Goal: Obtain resource: Obtain resource

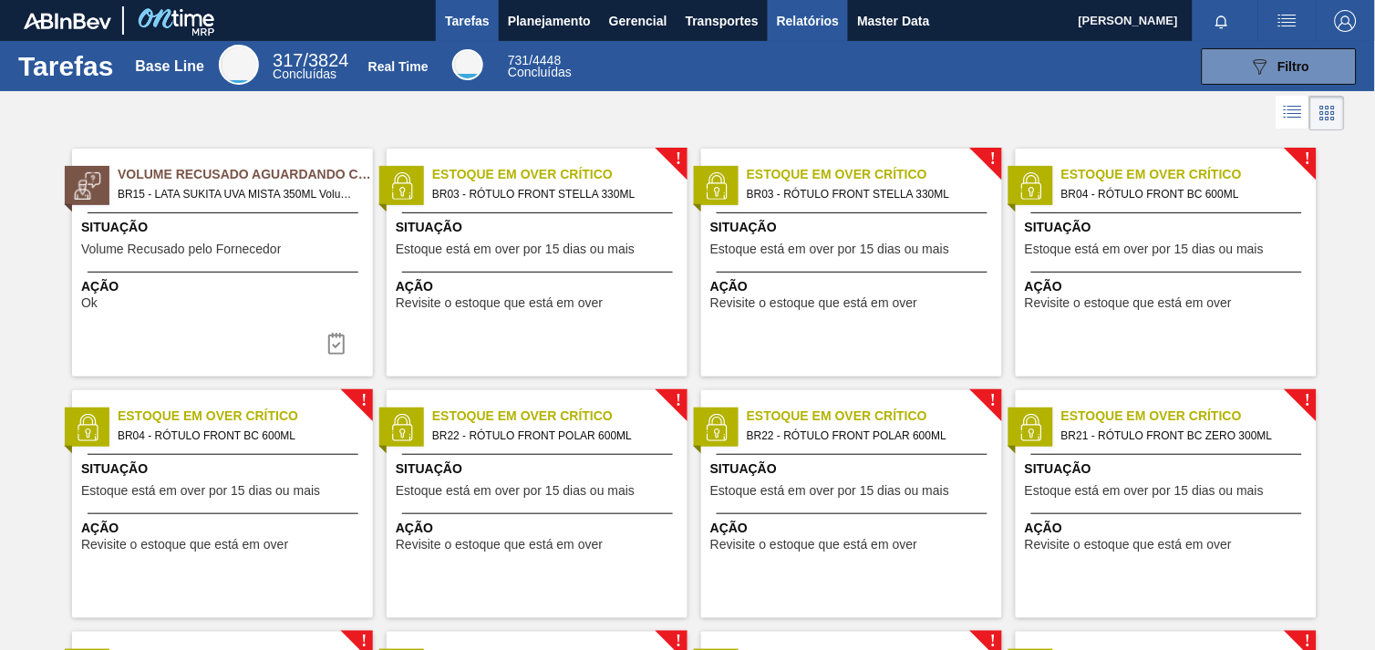
click at [777, 27] on span "Relatórios" at bounding box center [808, 21] width 62 height 22
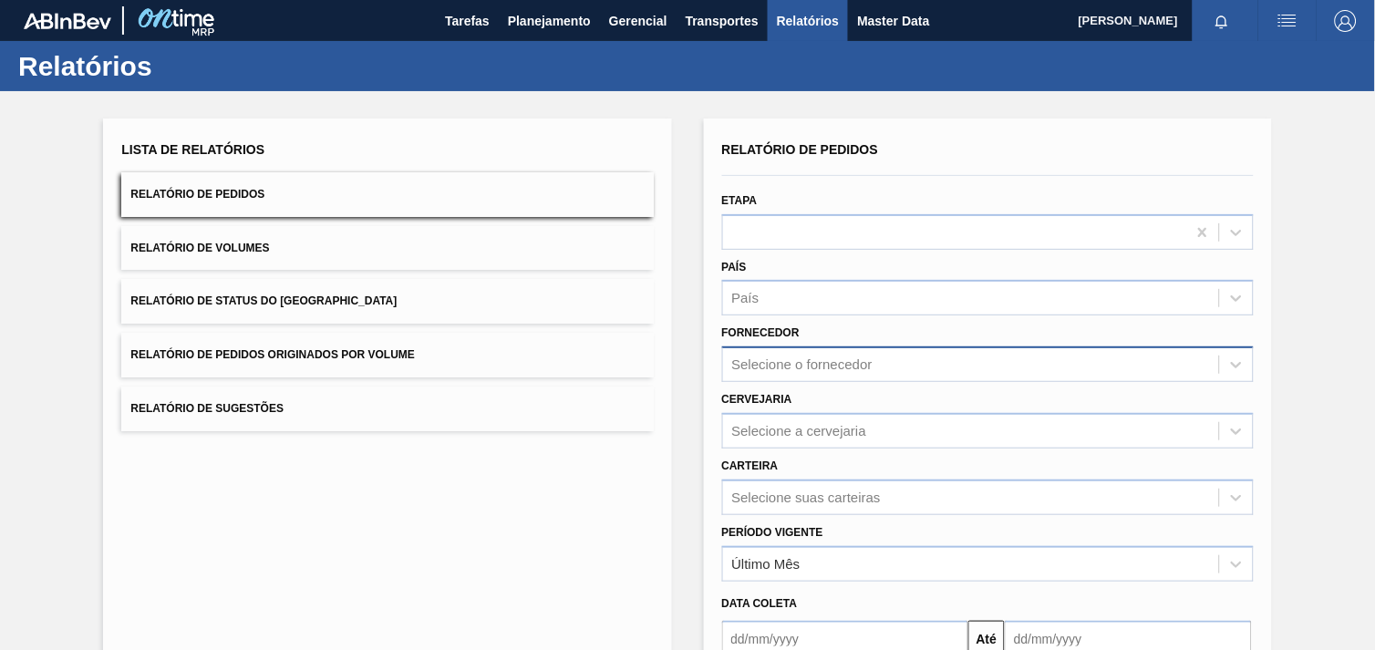
click at [837, 361] on div "Selecione o fornecedor" at bounding box center [971, 365] width 496 height 26
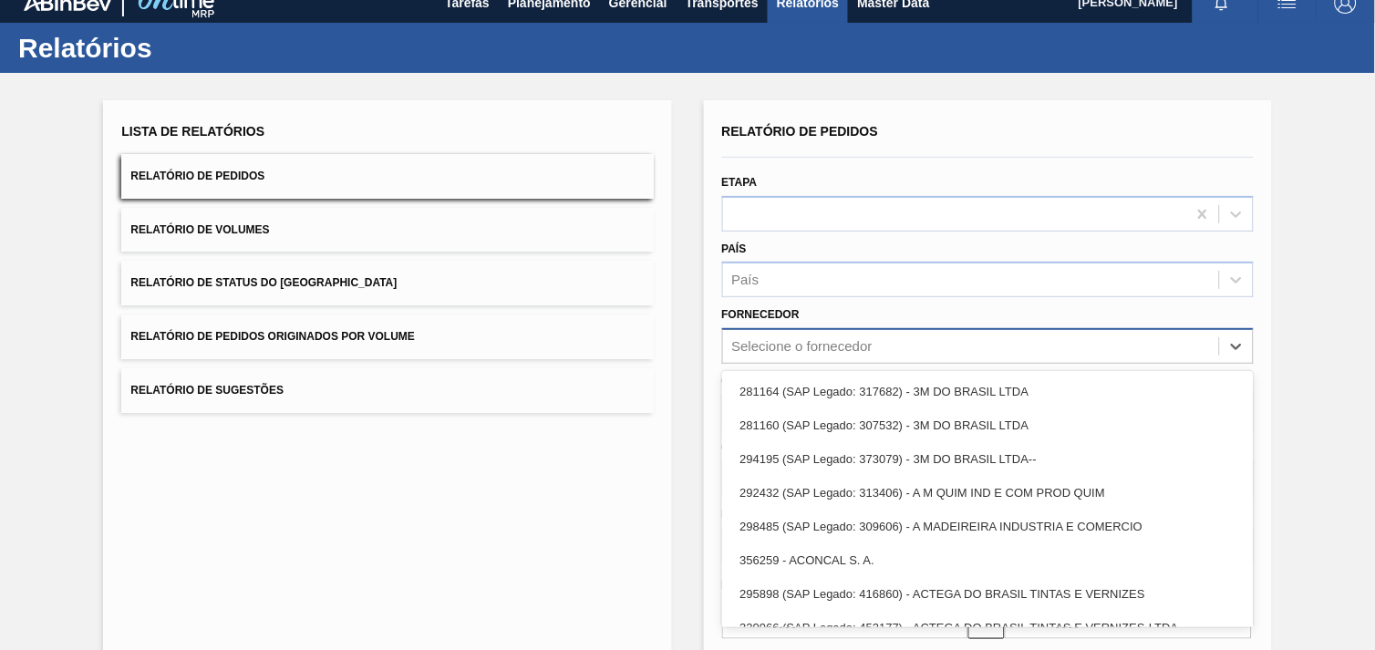
scroll to position [18, 0]
paste input "289877"
type input "289877"
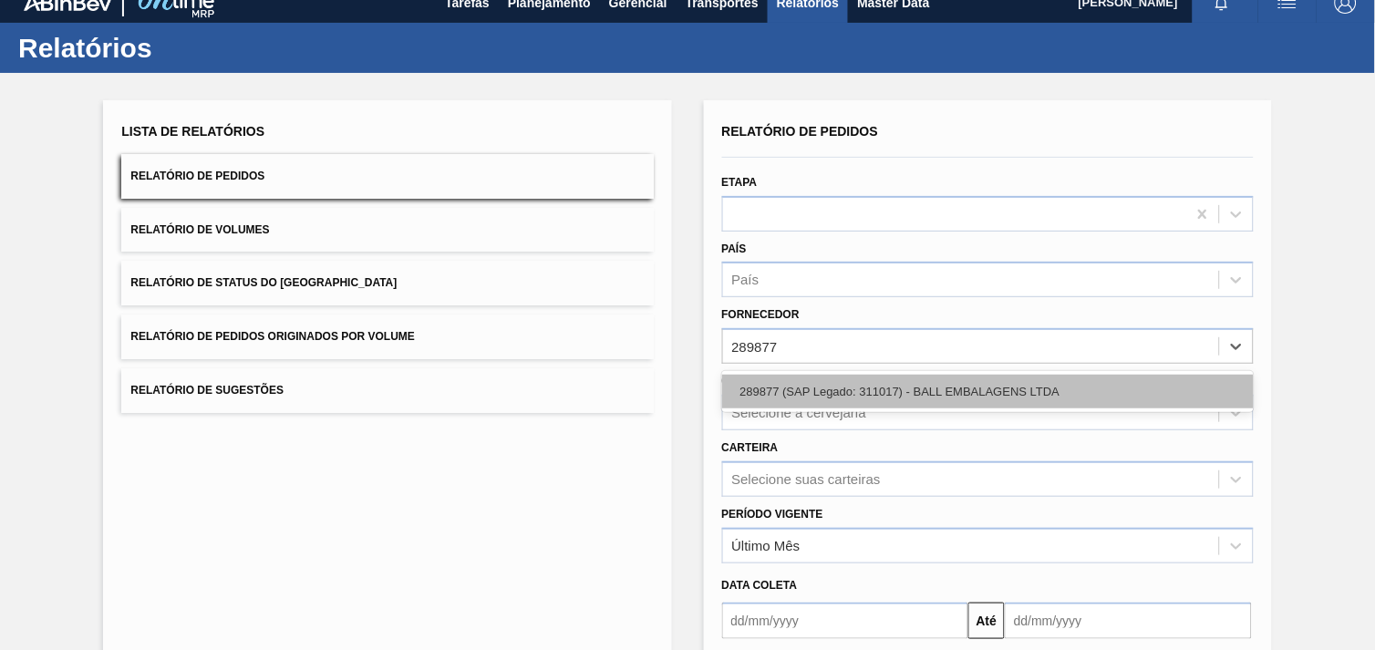
click at [843, 387] on div "289877 (SAP Legado: 311017) - BALL EMBALAGENS LTDA" at bounding box center [988, 392] width 532 height 34
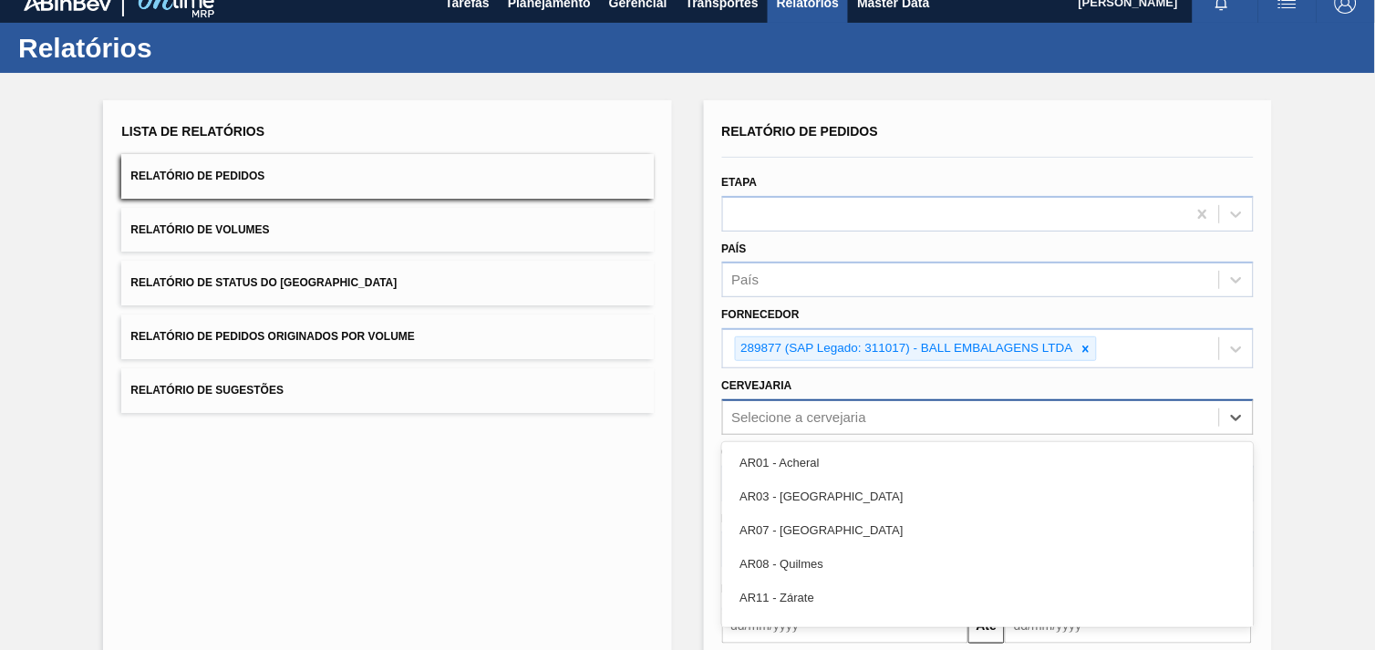
click at [868, 421] on div "option AR01 - Acheral focused, 1 of 93. 93 results available. Use Up and Down t…" at bounding box center [988, 417] width 532 height 36
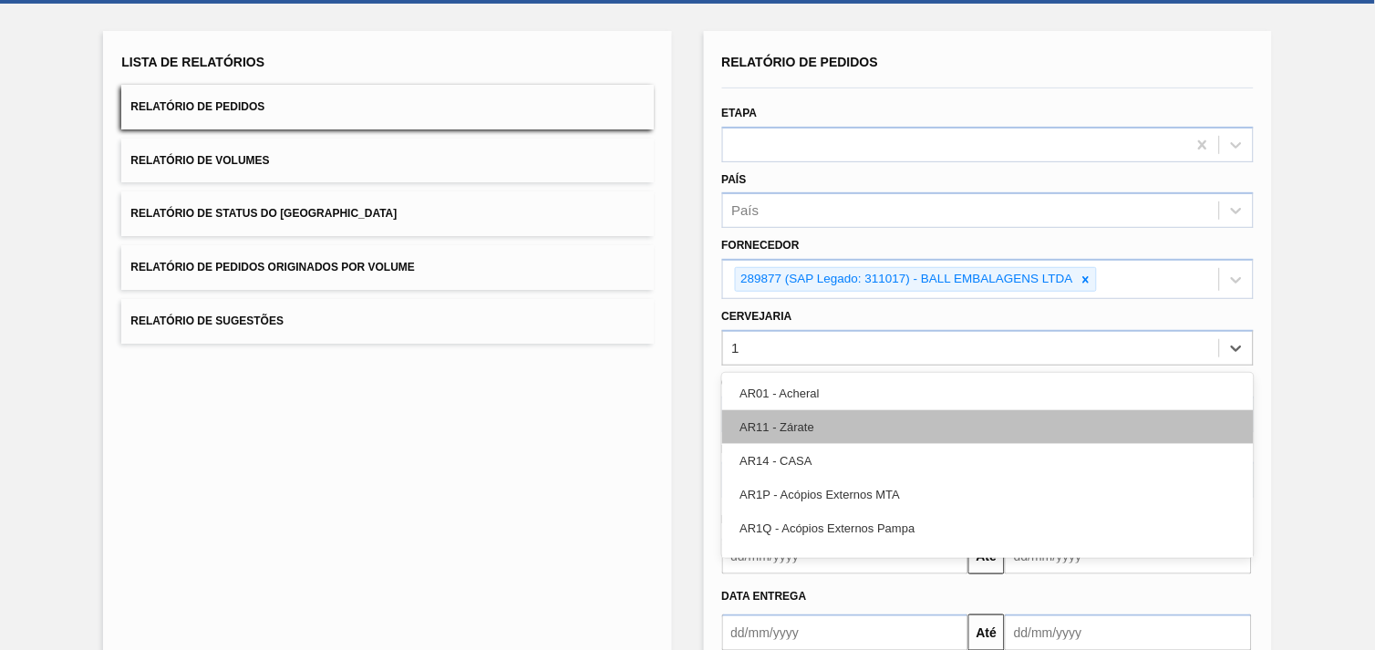
type input "19"
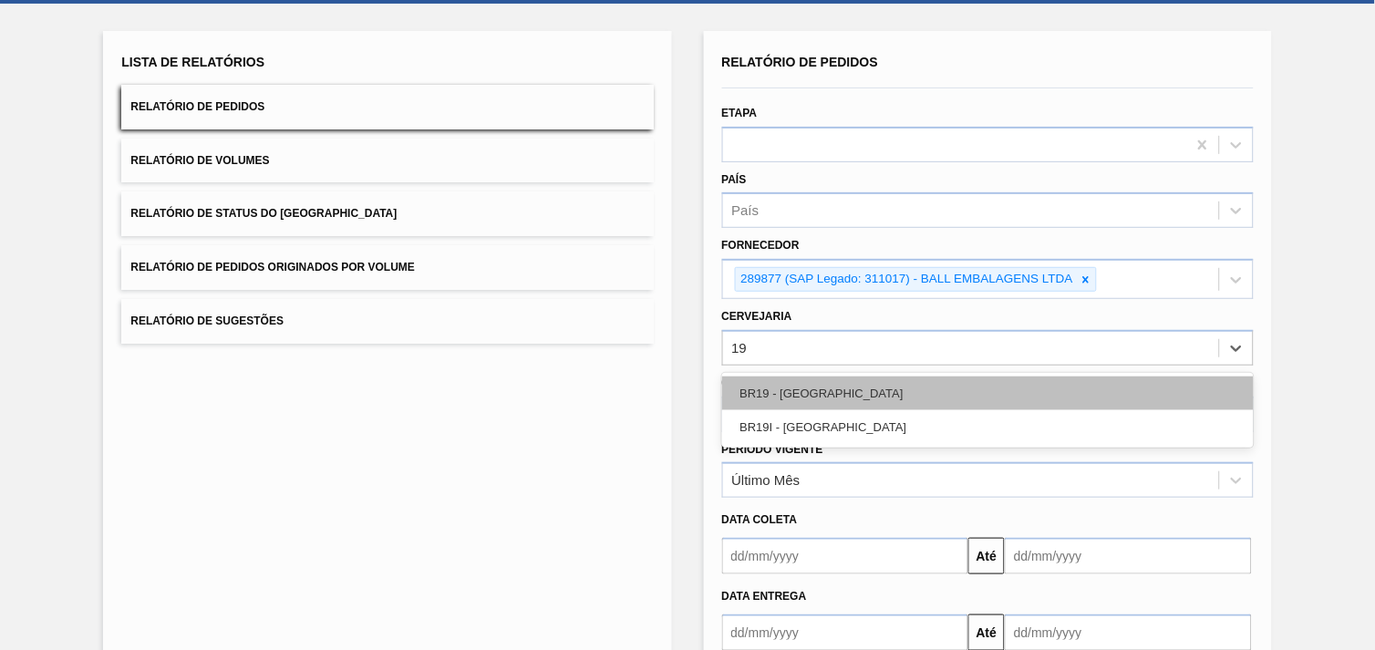
click at [885, 394] on div "BR19 - [GEOGRAPHIC_DATA]" at bounding box center [988, 394] width 532 height 34
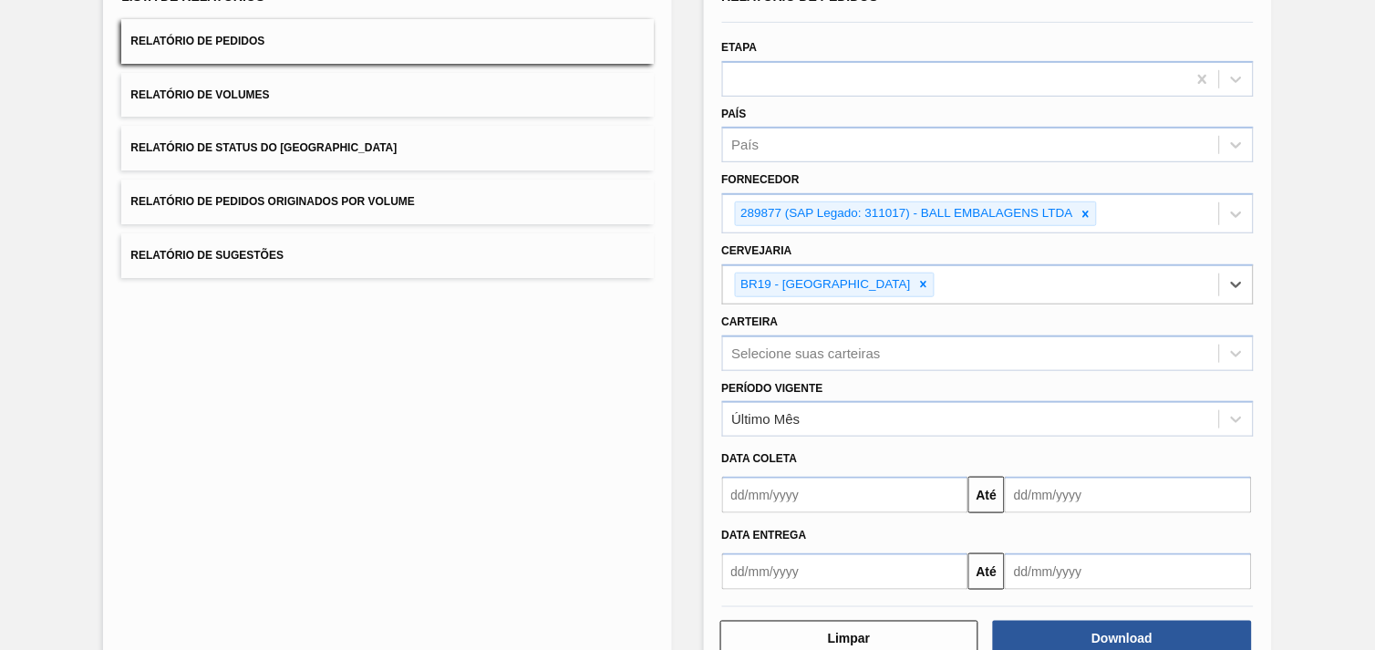
scroll to position [189, 0]
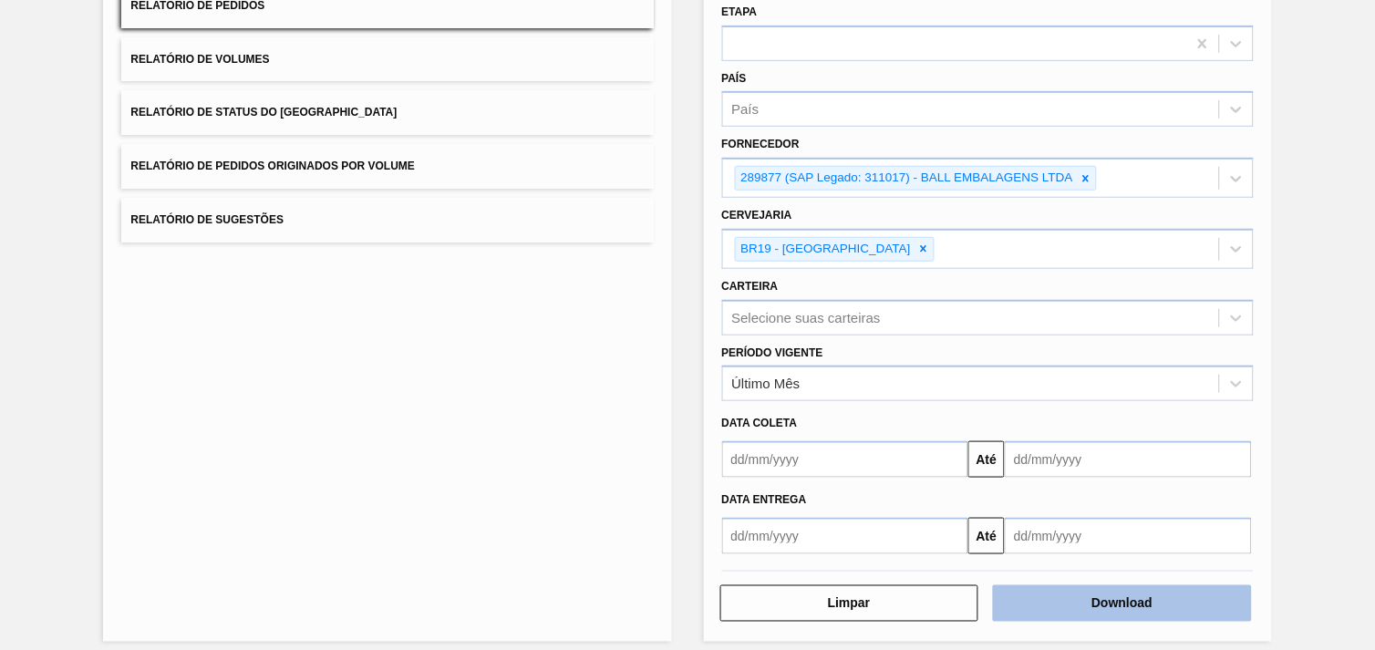
click at [1218, 603] on button "Download" at bounding box center [1122, 603] width 259 height 36
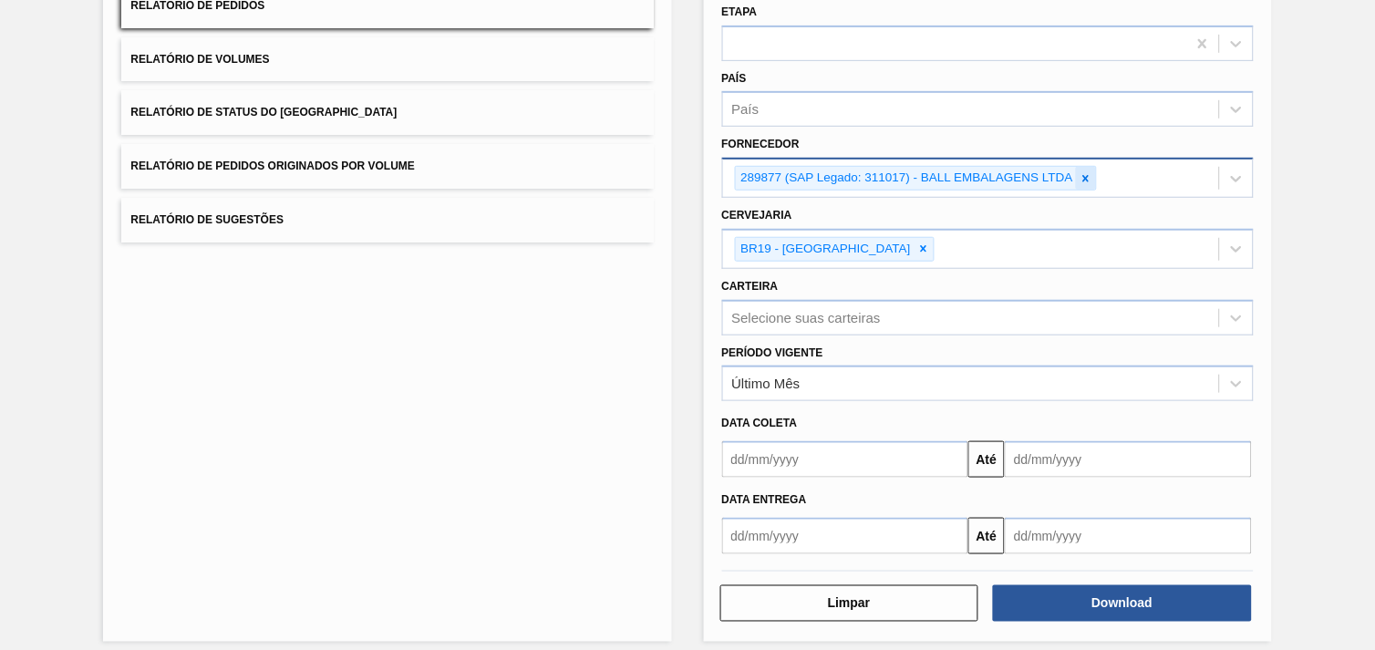
click at [1083, 175] on icon at bounding box center [1085, 178] width 13 height 13
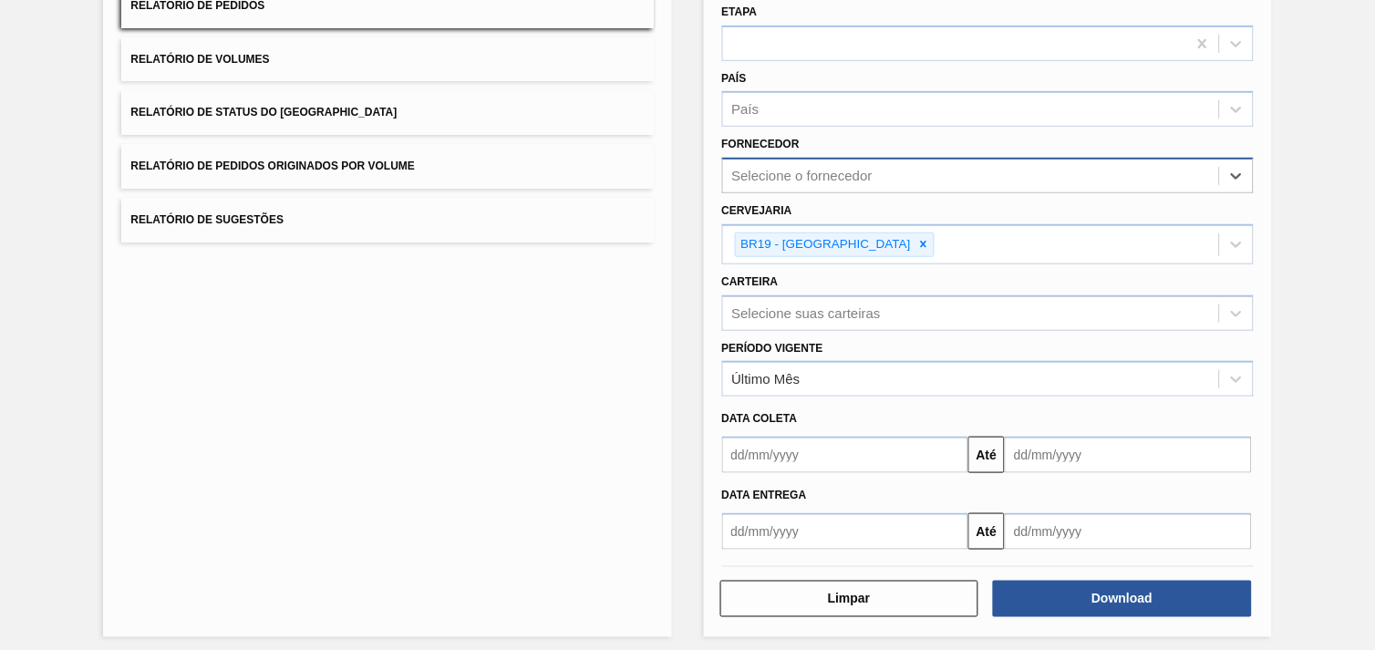
paste input "289877"
type input "289877"
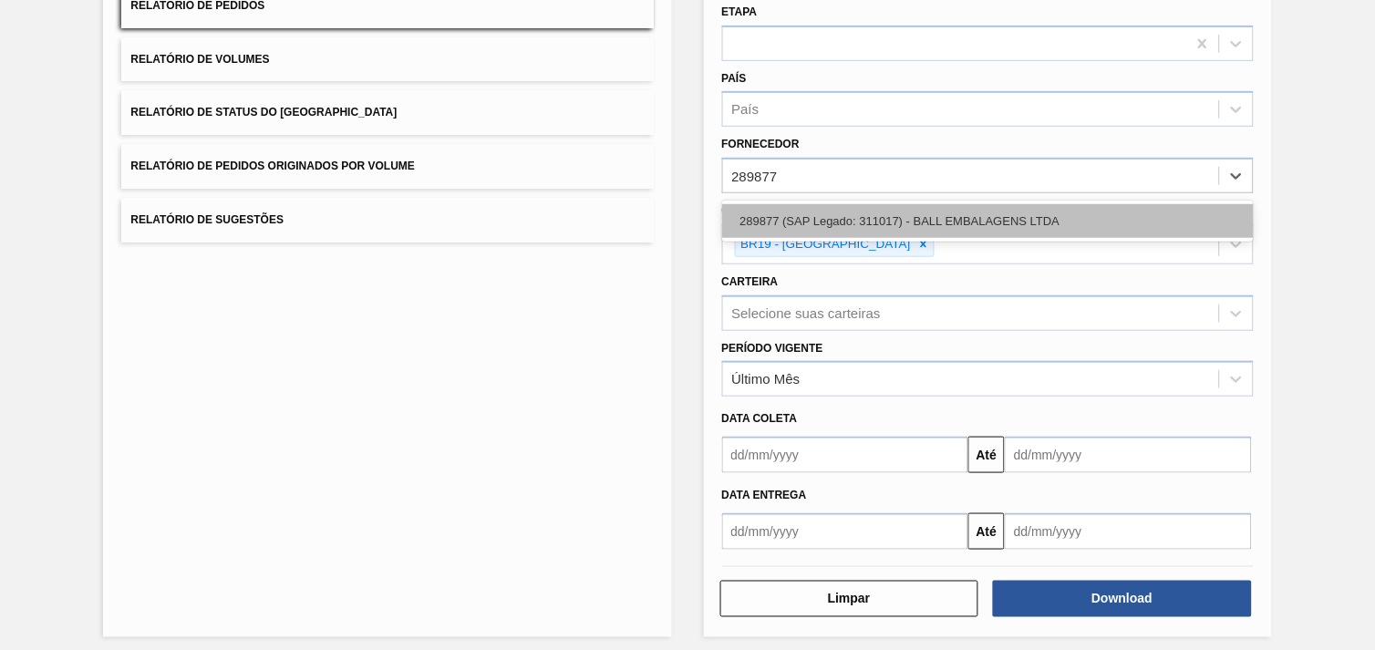
click at [963, 211] on div "289877 (SAP Legado: 311017) - BALL EMBALAGENS LTDA" at bounding box center [988, 221] width 532 height 34
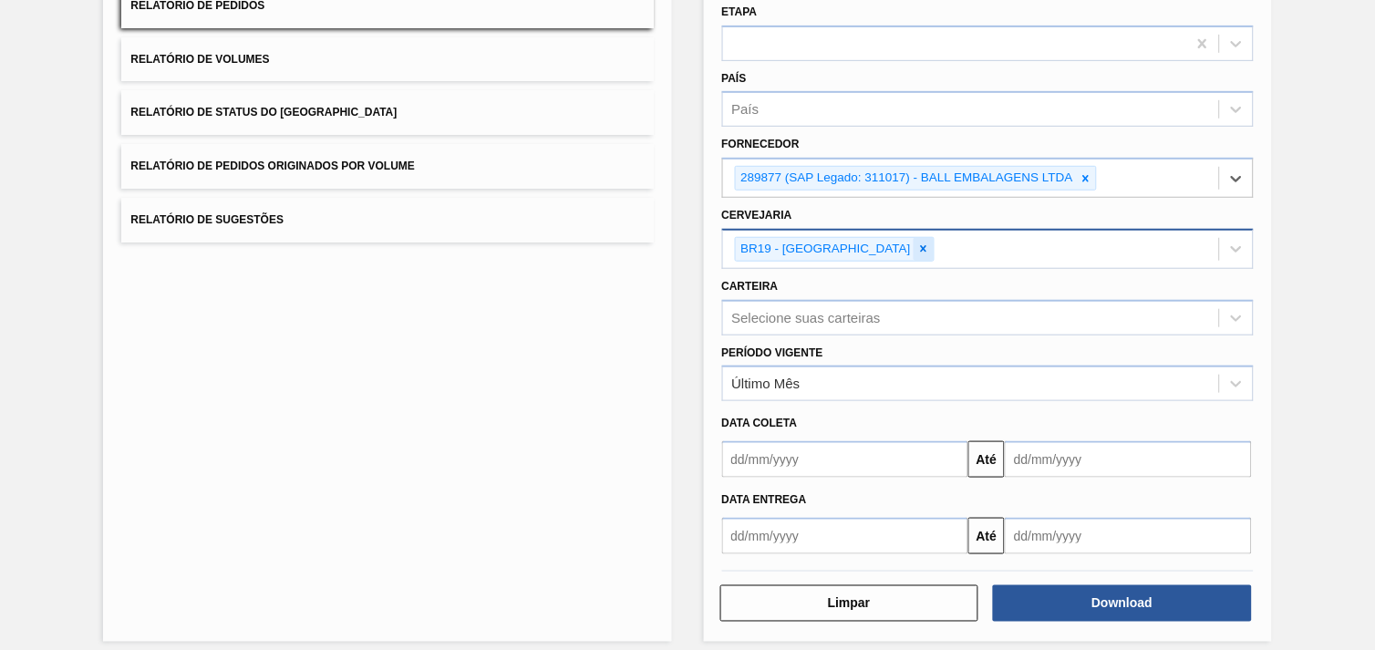
click at [914, 241] on div at bounding box center [924, 249] width 20 height 23
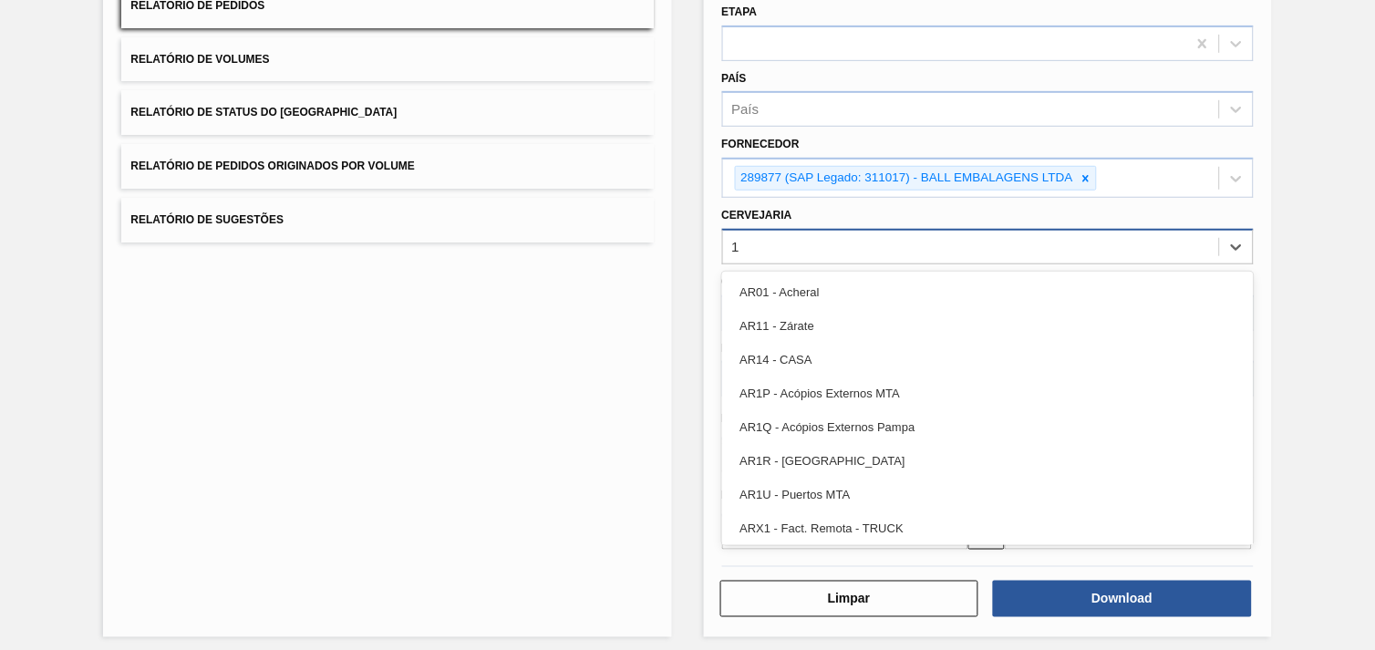
type input "19"
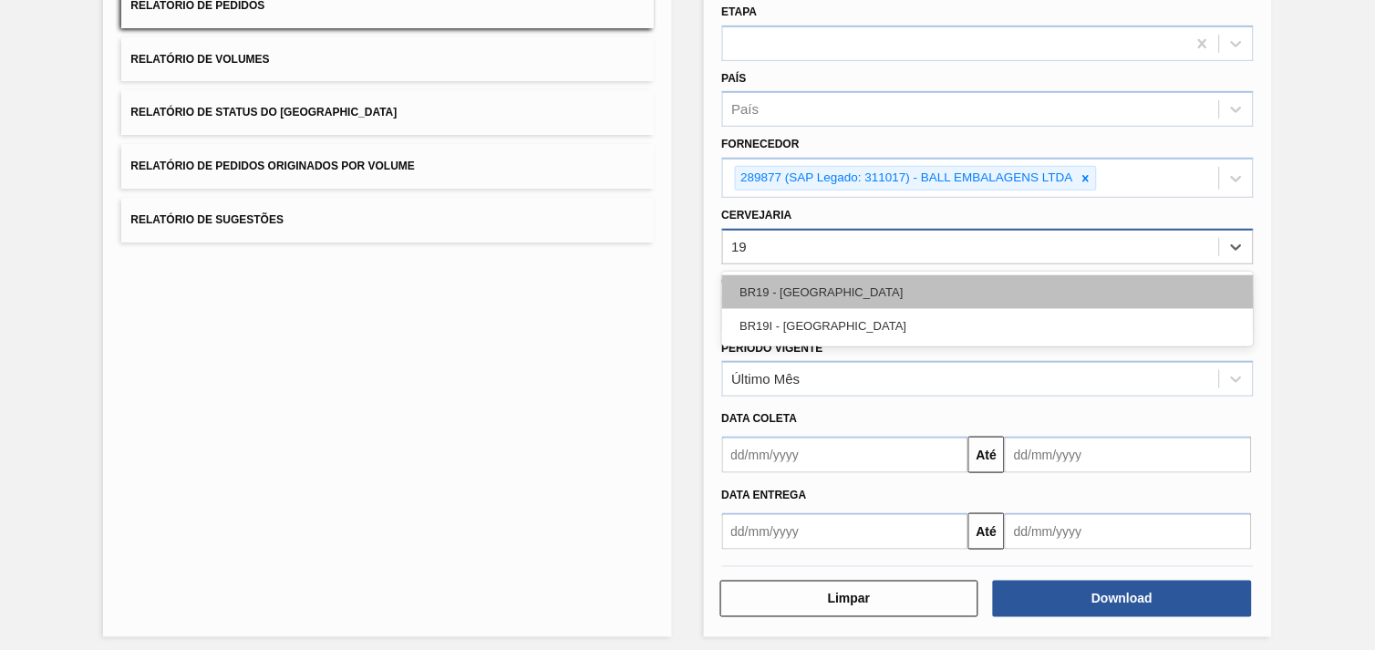
click at [888, 295] on div "BR19 - [GEOGRAPHIC_DATA]" at bounding box center [988, 292] width 532 height 34
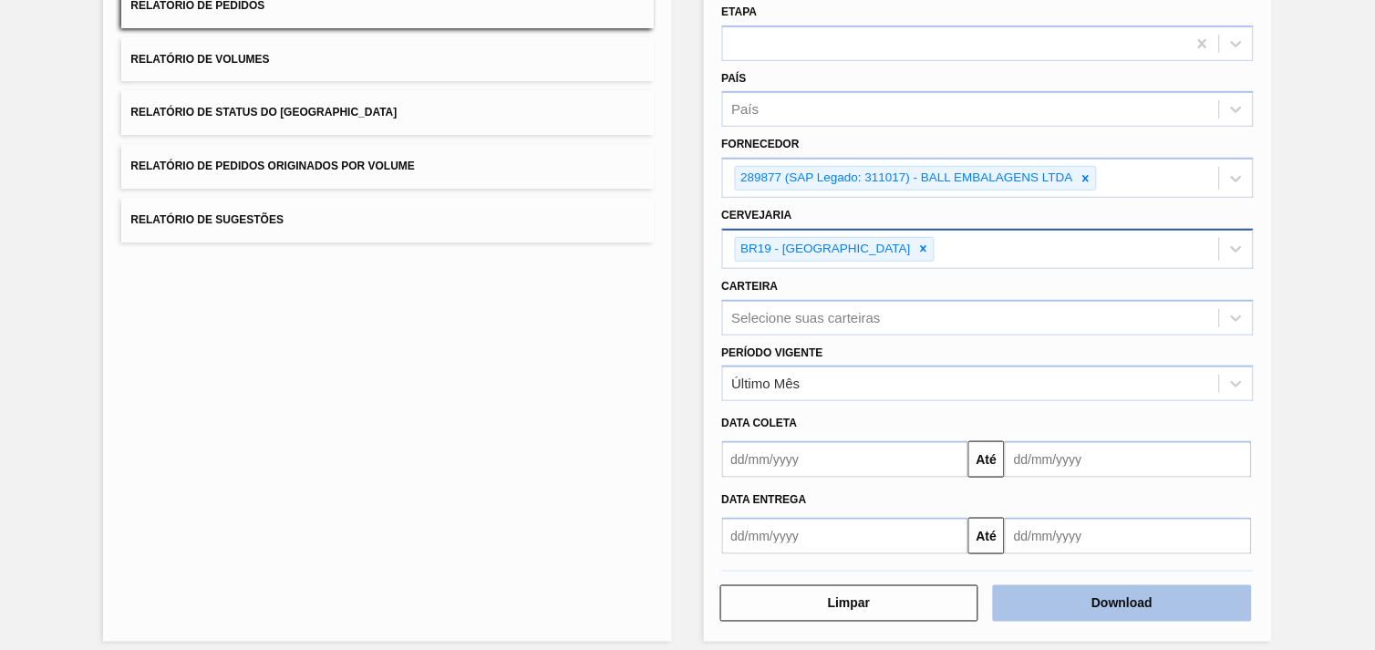
click at [1185, 589] on button "Download" at bounding box center [1122, 603] width 259 height 36
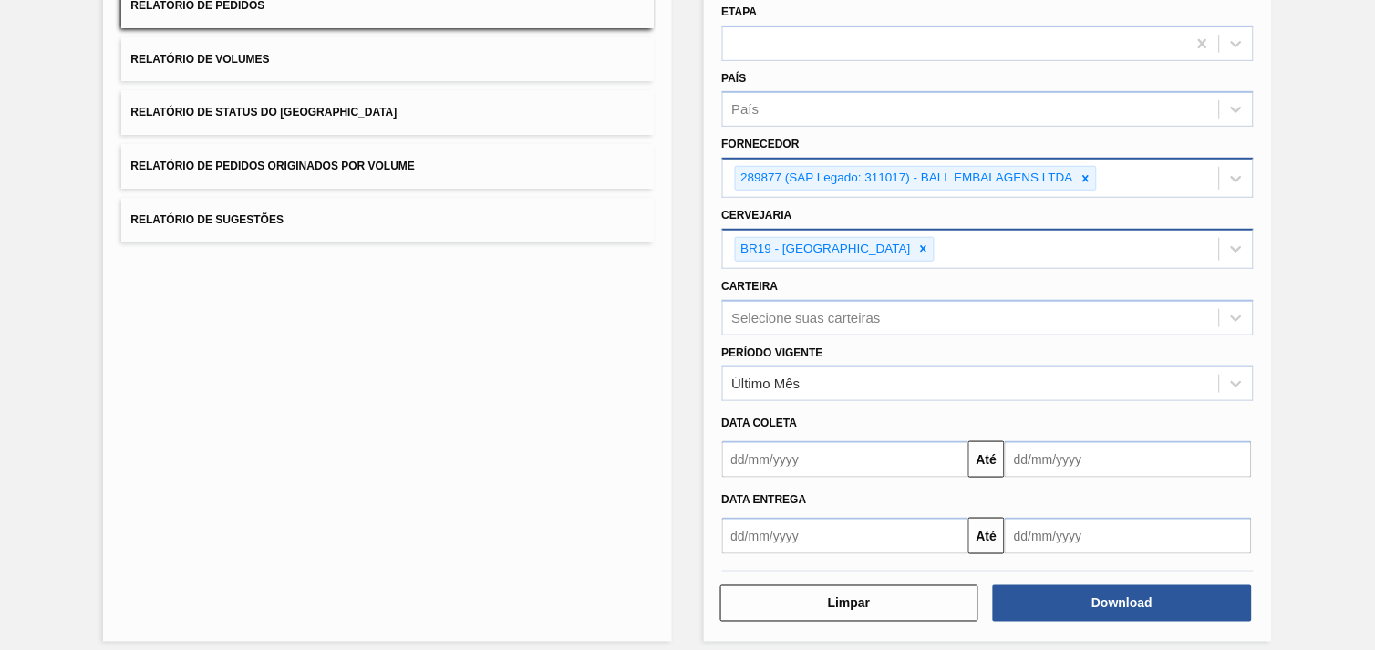
click at [1097, 173] on div "289877 (SAP Legado: 311017) - BALL EMBALAGENS LTDA" at bounding box center [971, 178] width 496 height 37
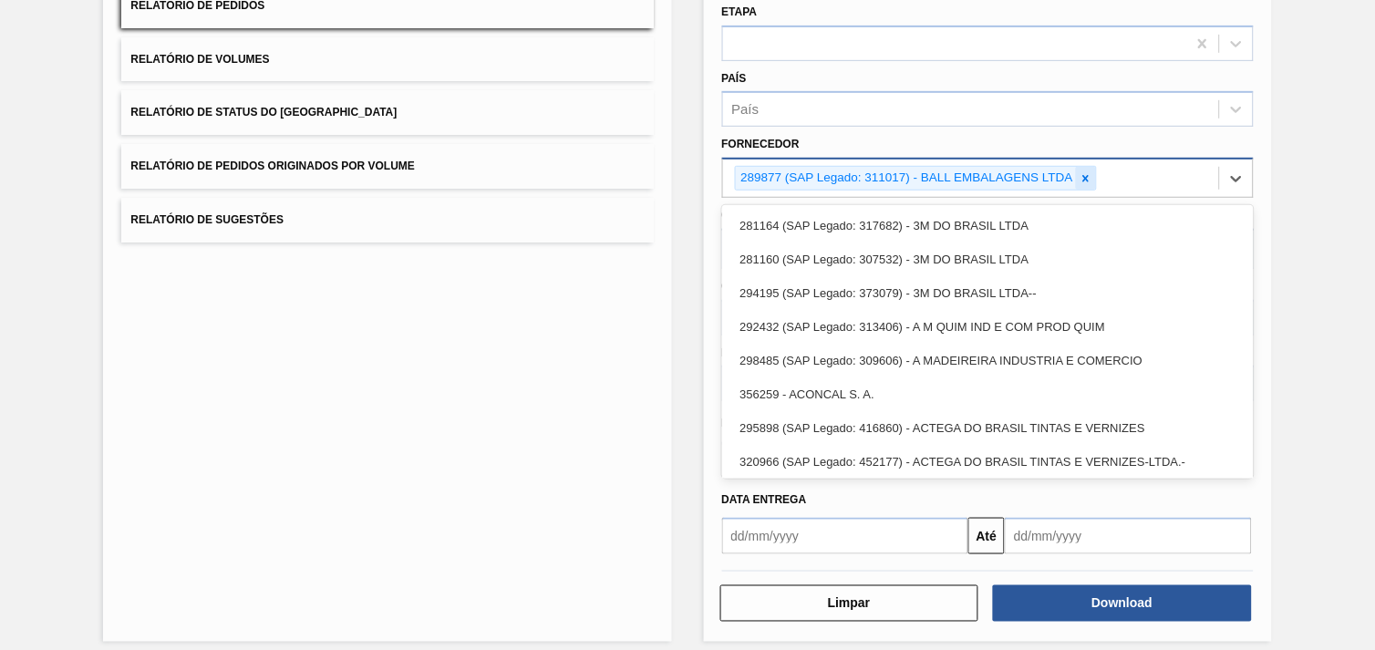
click at [1091, 174] on div at bounding box center [1086, 178] width 20 height 23
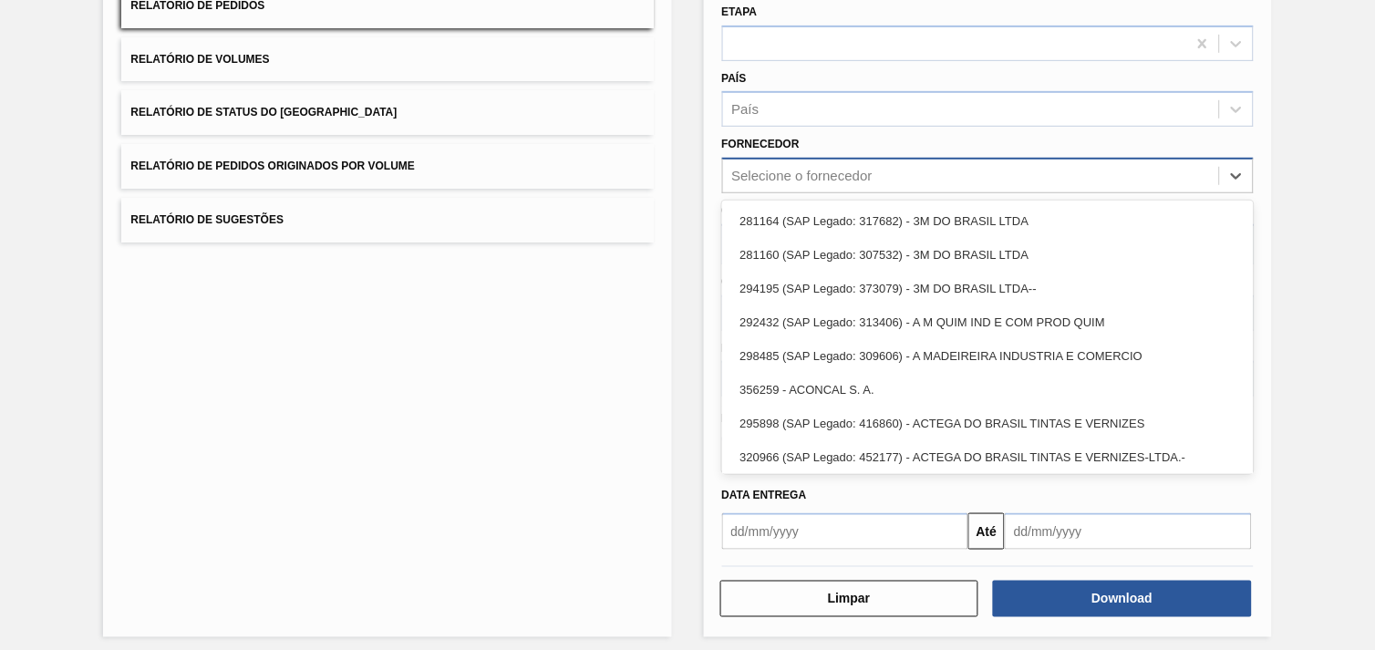
paste input "306210"
type input "306210"
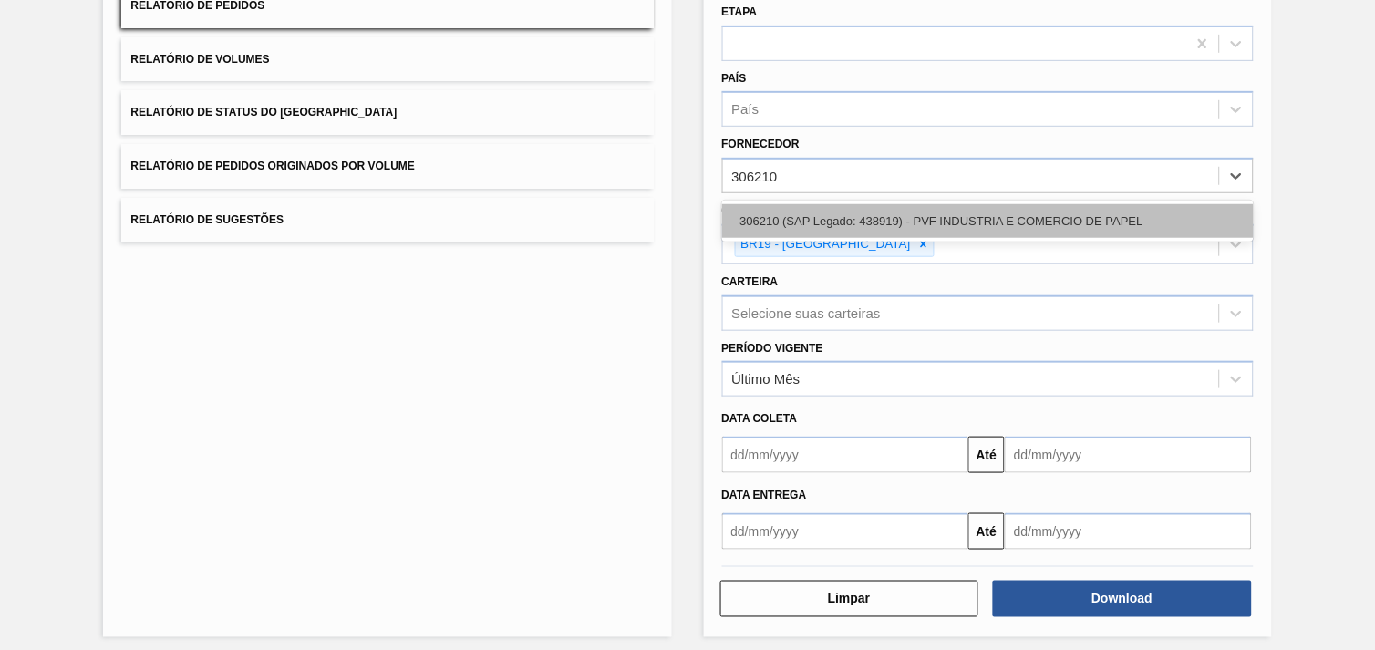
click at [1010, 222] on div "306210 (SAP Legado: 438919) - PVF INDUSTRIA E COMERCIO DE PAPEL" at bounding box center [988, 221] width 532 height 34
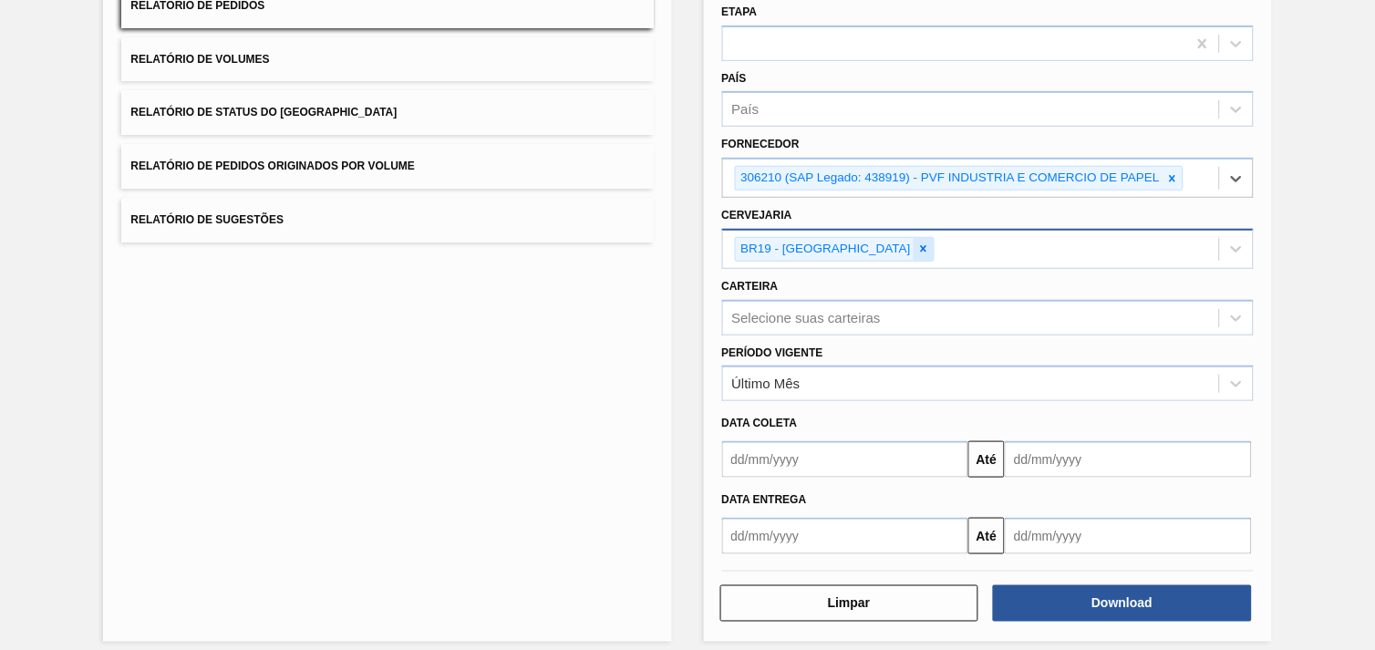
click at [917, 243] on icon at bounding box center [923, 249] width 13 height 13
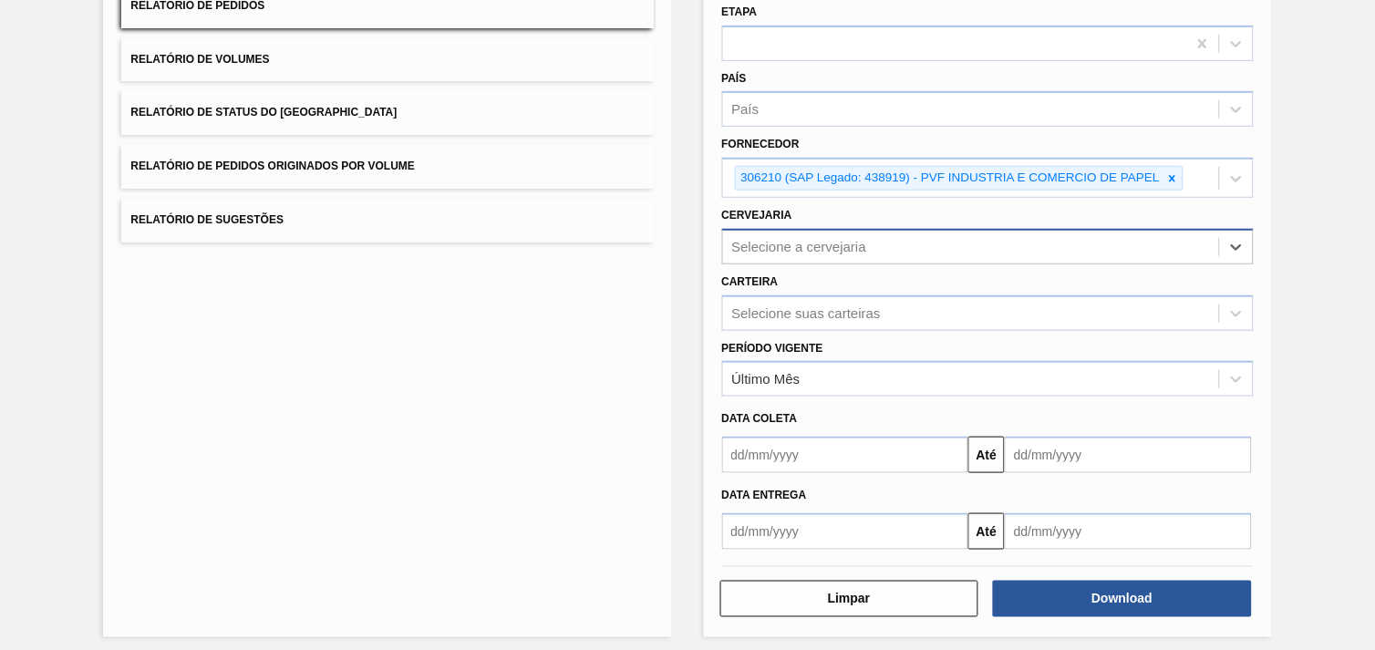
click at [919, 247] on div "Selecione a cervejaria" at bounding box center [971, 246] width 496 height 26
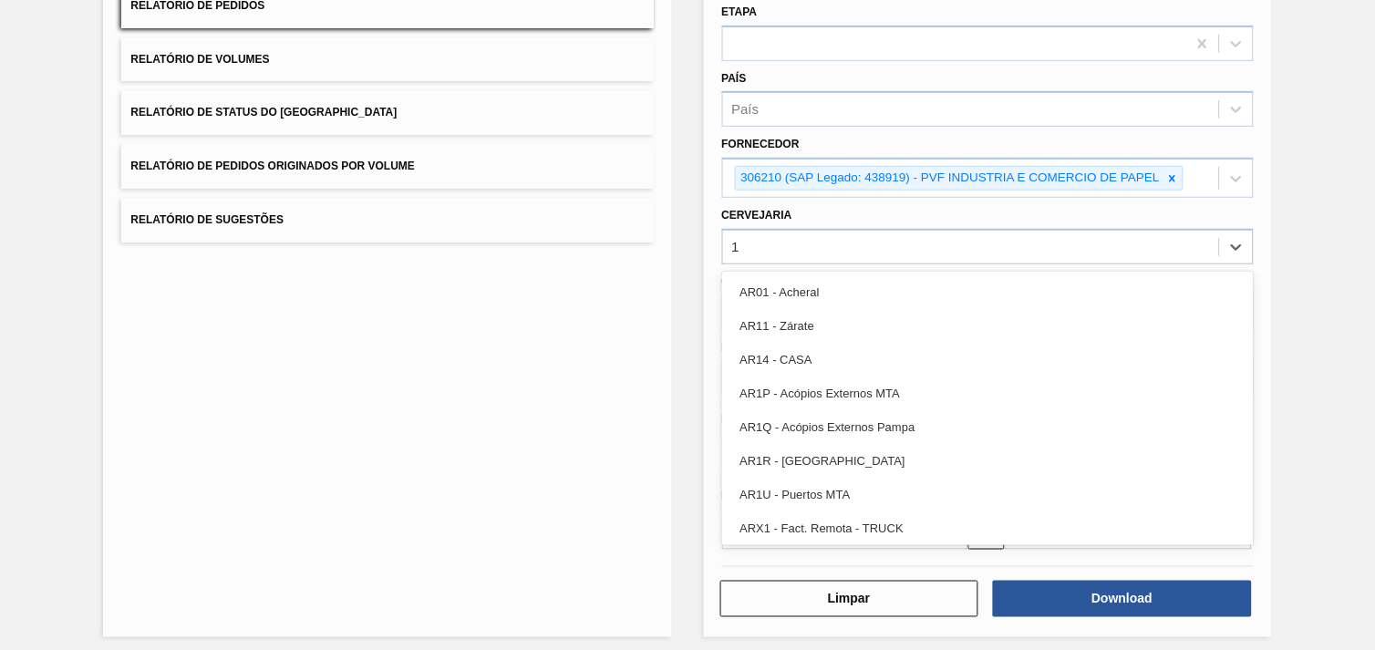
type input "19"
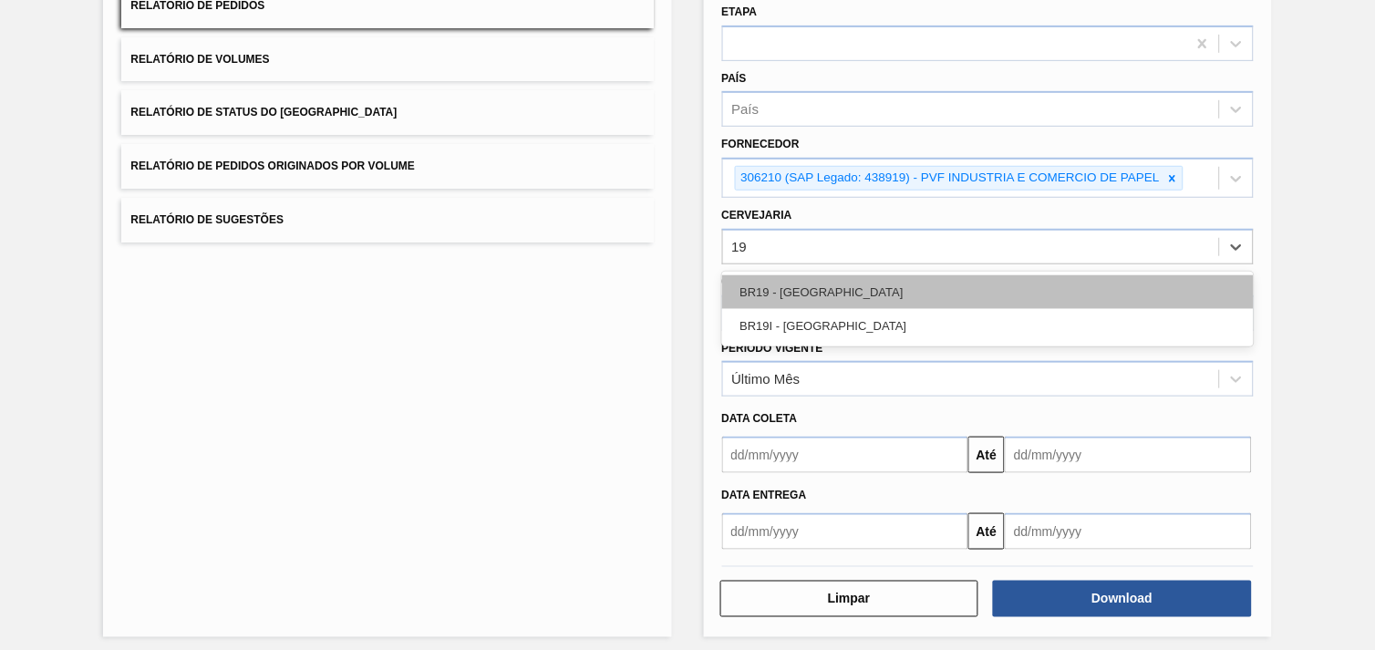
click at [906, 286] on div "BR19 - [GEOGRAPHIC_DATA]" at bounding box center [988, 292] width 532 height 34
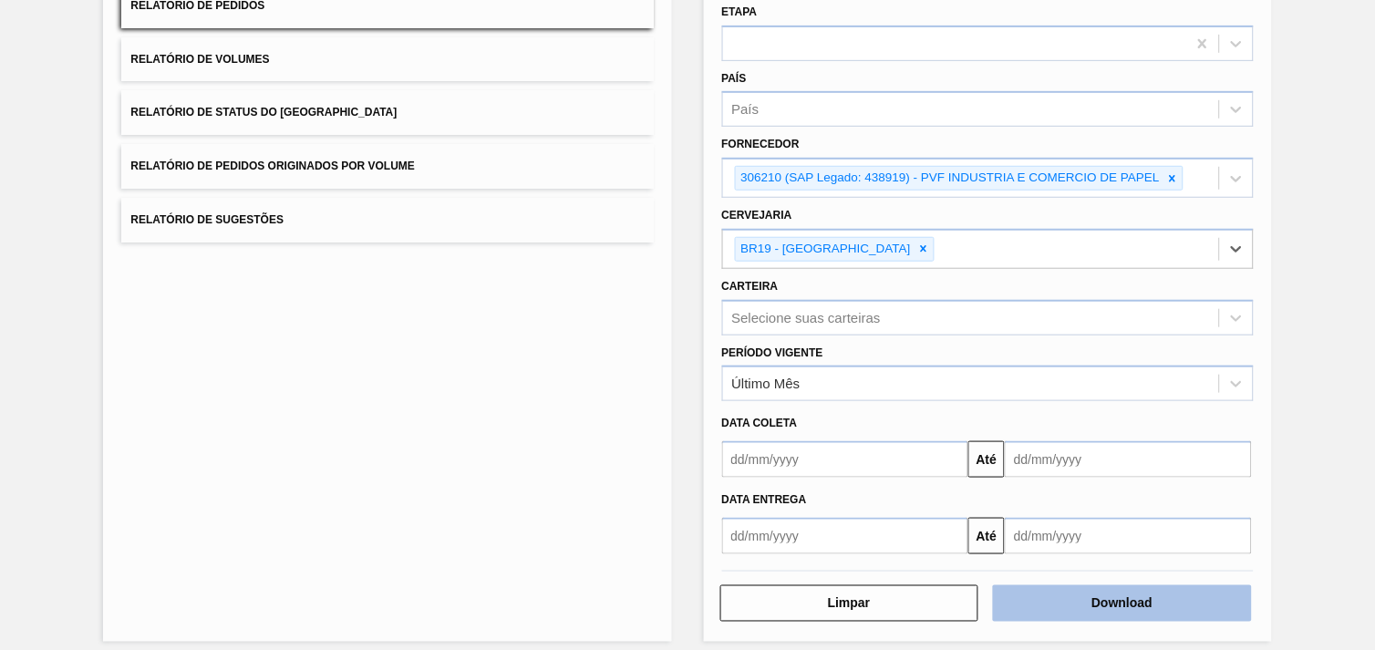
click at [1106, 600] on button "Download" at bounding box center [1122, 603] width 259 height 36
